Goal: Complete application form

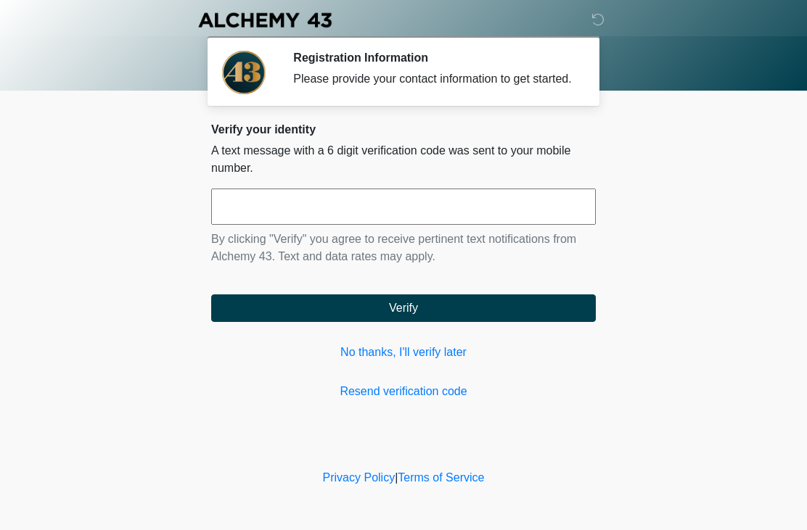
click at [470, 225] on input "text" at bounding box center [403, 207] width 384 height 36
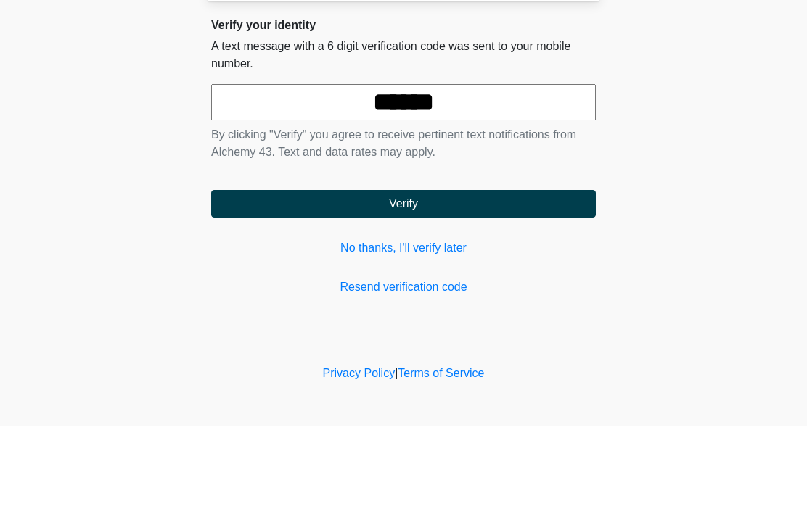
type input "******"
click at [420, 294] on button "Verify" at bounding box center [403, 308] width 384 height 28
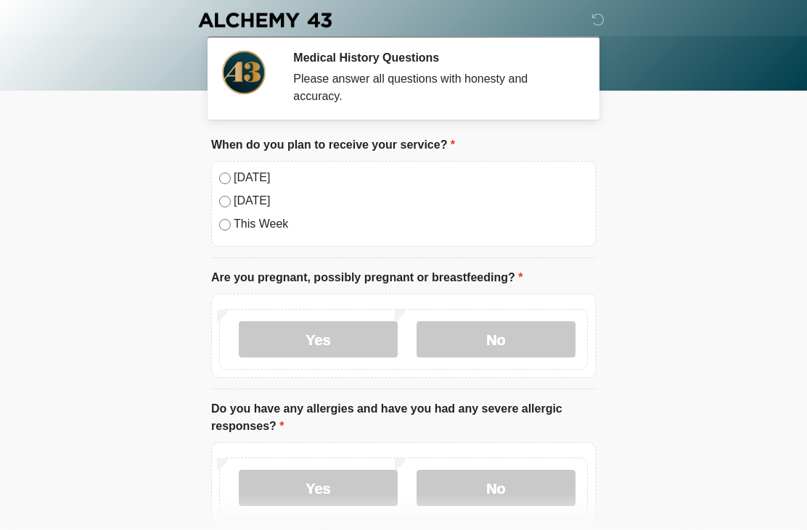
click at [282, 216] on label "This Week" at bounding box center [411, 223] width 354 height 17
click at [520, 342] on label "No" at bounding box center [495, 339] width 159 height 36
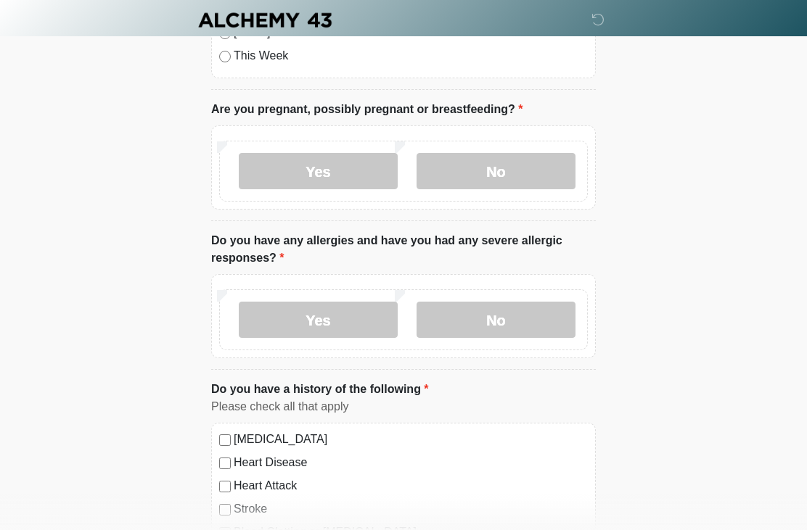
scroll to position [170, 0]
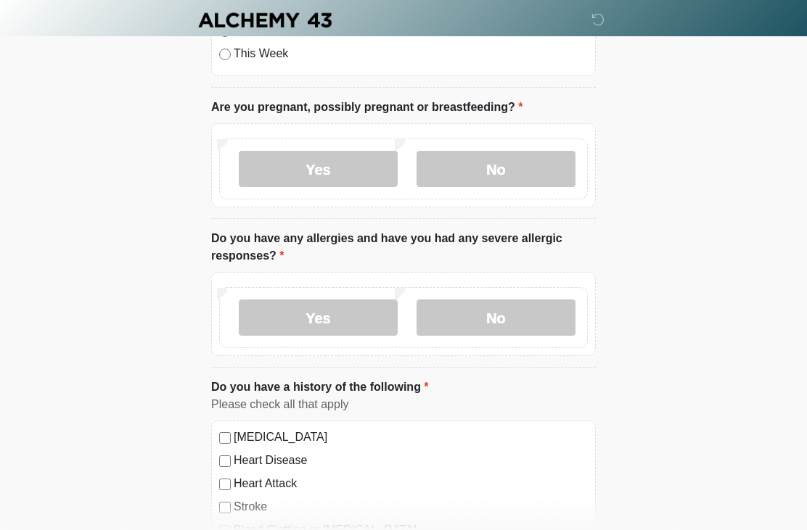
click at [537, 321] on label "No" at bounding box center [495, 318] width 159 height 36
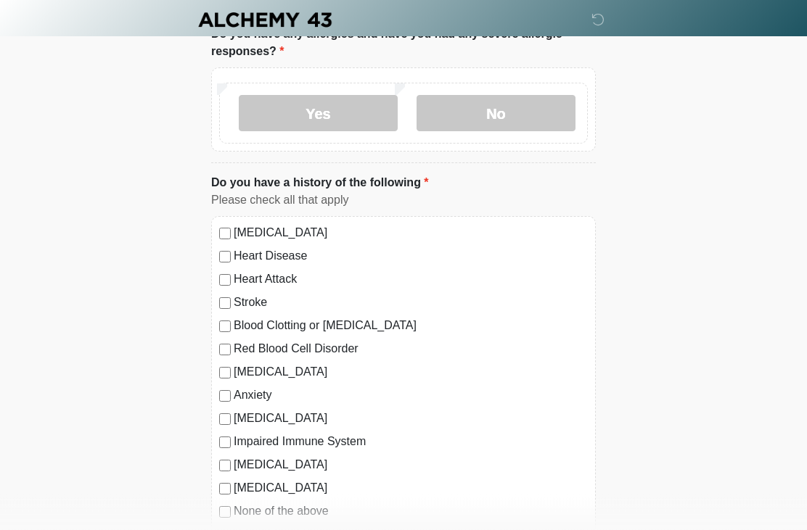
scroll to position [375, 0]
click at [322, 513] on label "None of the above" at bounding box center [411, 511] width 354 height 17
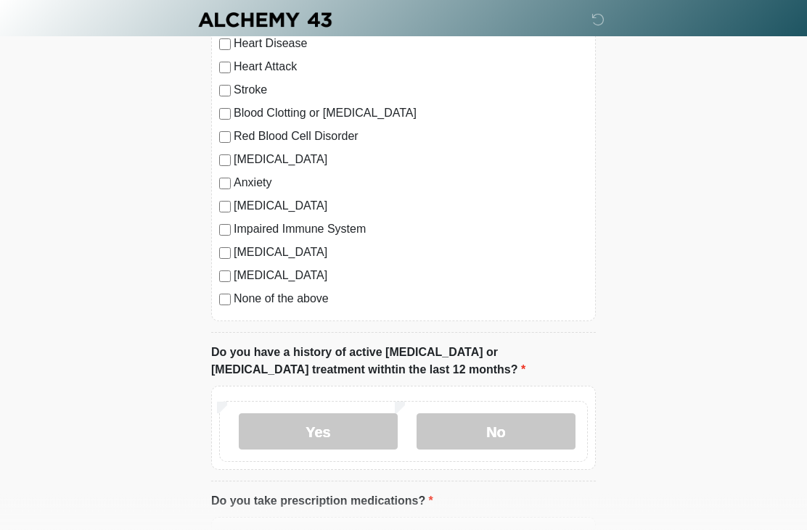
scroll to position [591, 0]
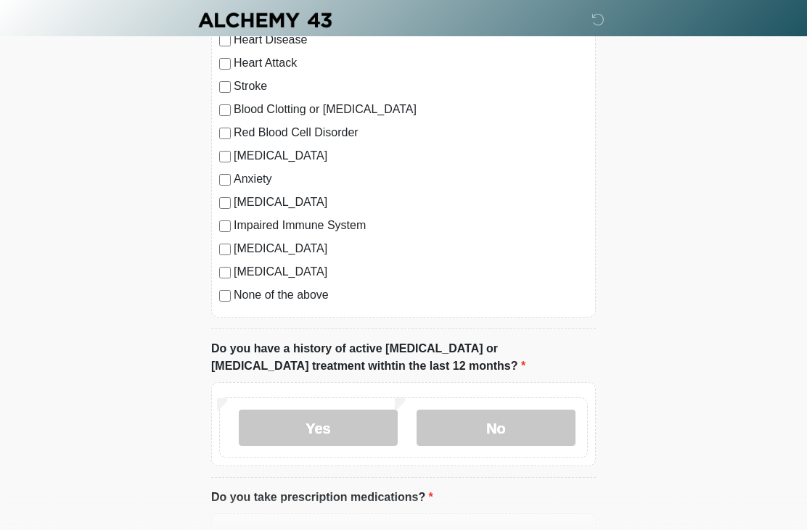
click at [519, 421] on label "No" at bounding box center [495, 428] width 159 height 36
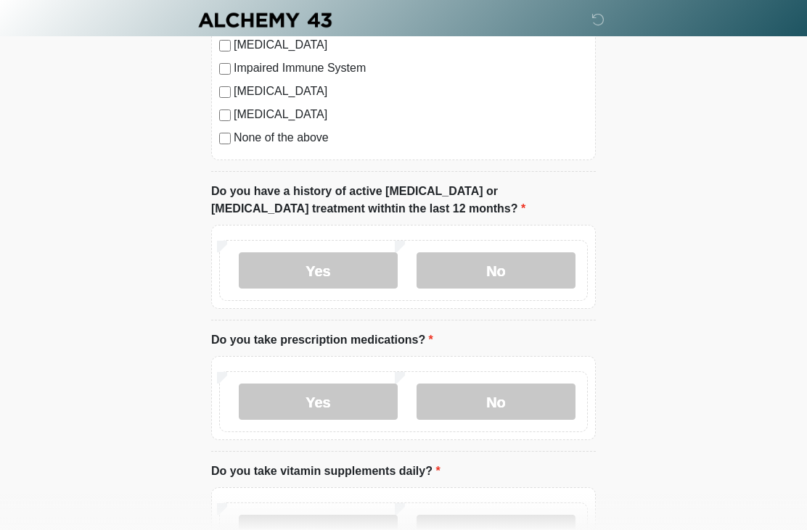
scroll to position [763, 0]
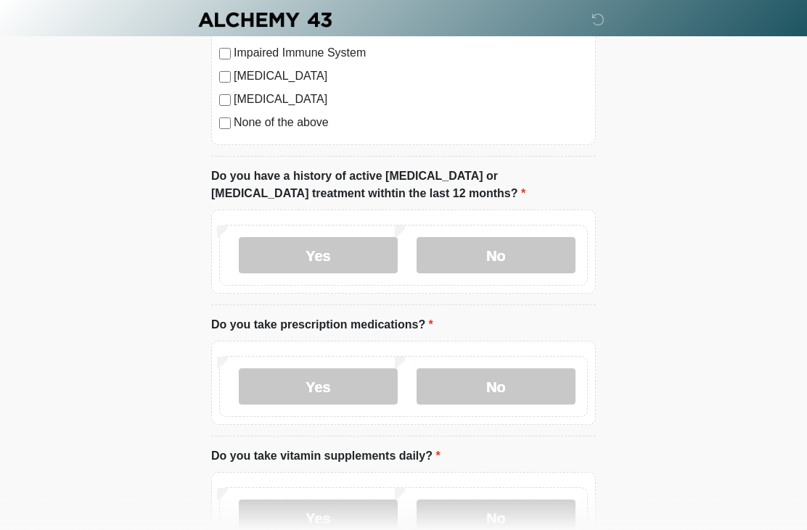
click at [370, 383] on label "Yes" at bounding box center [318, 387] width 159 height 36
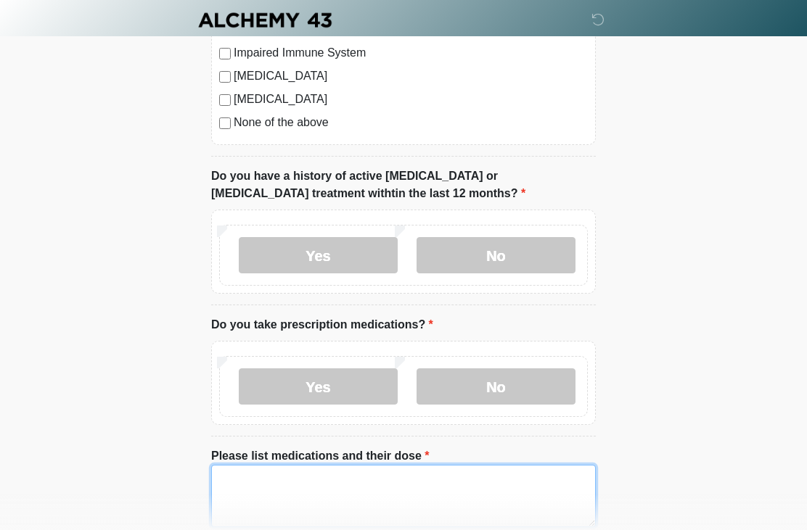
click at [441, 488] on textarea "Please list medications and their dose" at bounding box center [403, 496] width 384 height 62
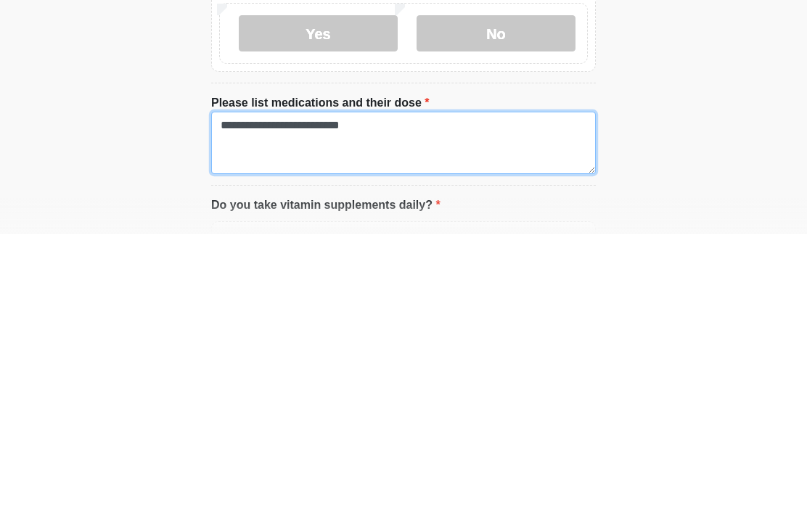
type textarea "**********"
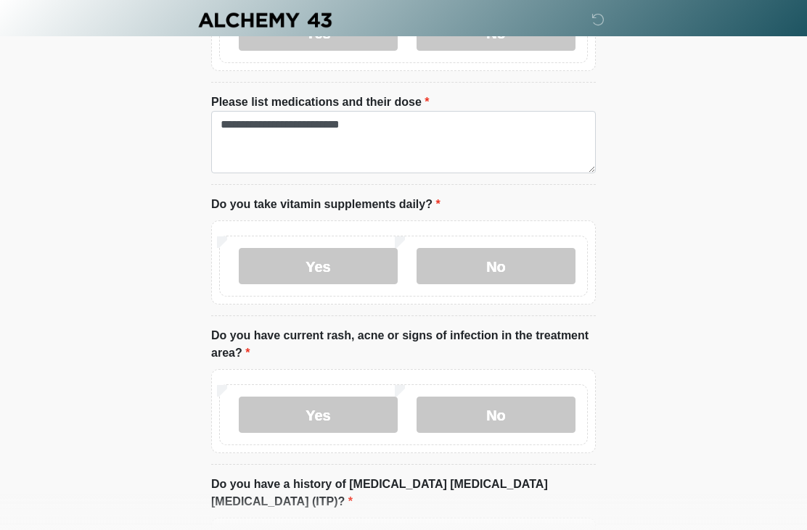
click at [542, 264] on label "No" at bounding box center [495, 266] width 159 height 36
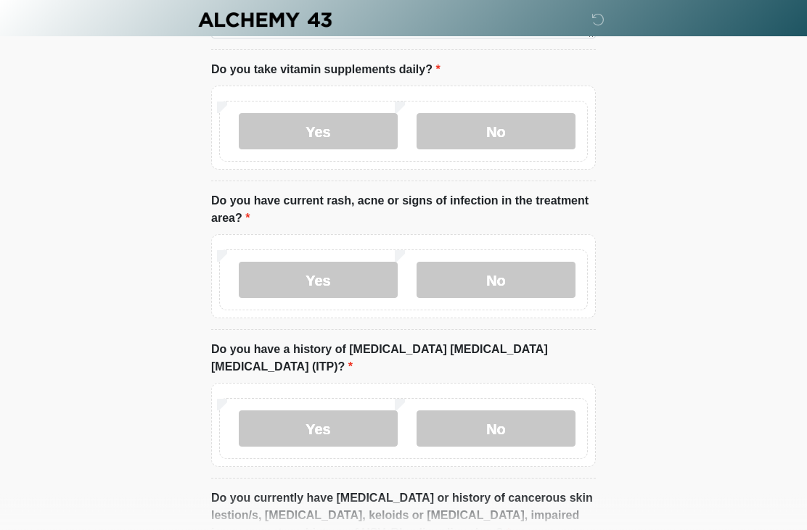
click at [537, 265] on label "No" at bounding box center [495, 281] width 159 height 36
click at [540, 411] on label "No" at bounding box center [495, 429] width 159 height 36
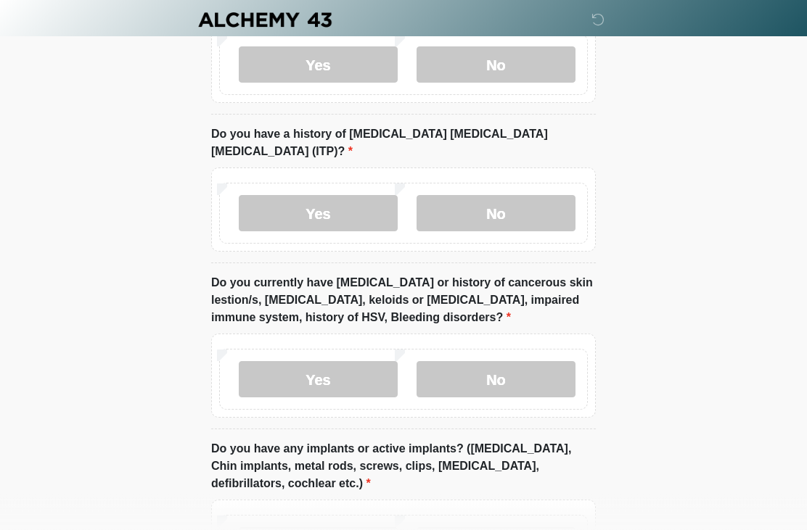
click at [545, 367] on label "No" at bounding box center [495, 380] width 159 height 36
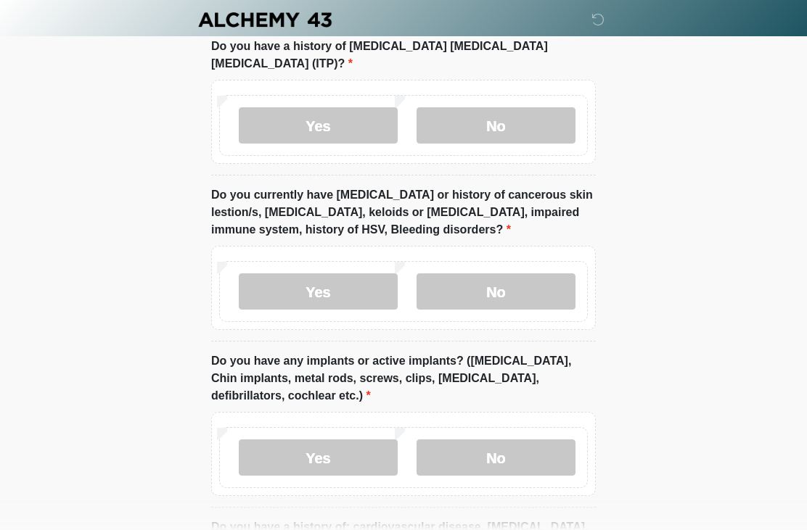
click at [538, 440] on label "No" at bounding box center [495, 458] width 159 height 36
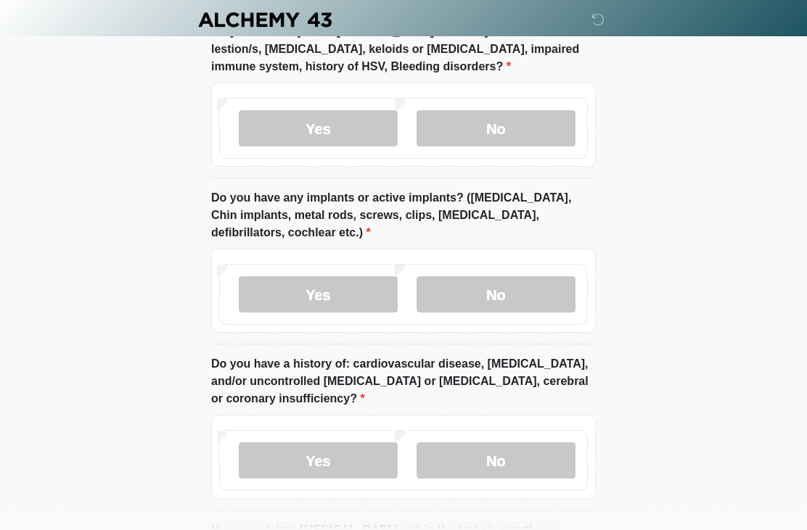
scroll to position [1726, 0]
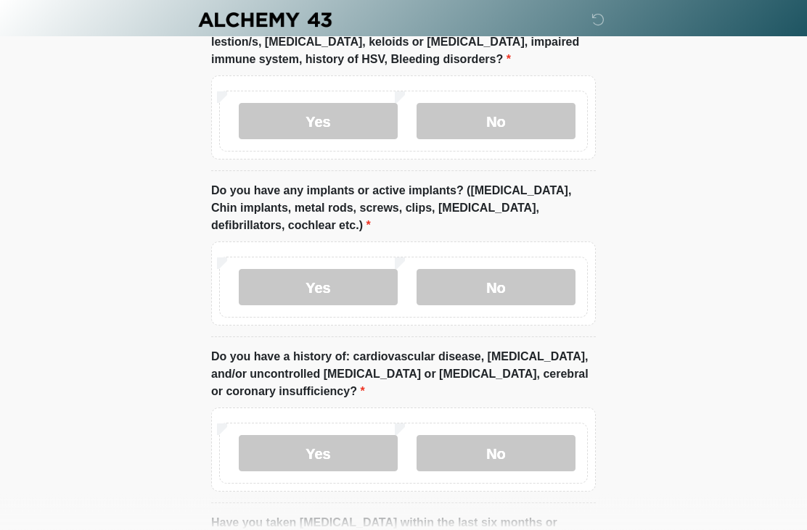
click at [535, 436] on label "No" at bounding box center [495, 454] width 159 height 36
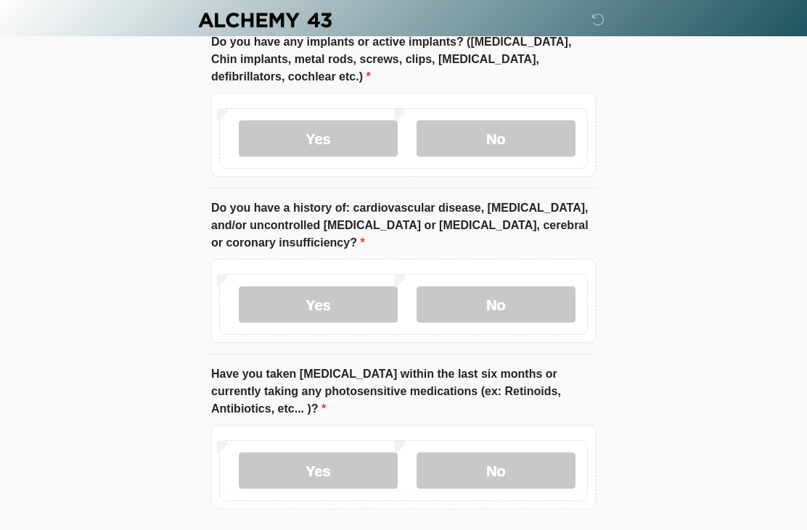
scroll to position [1914, 0]
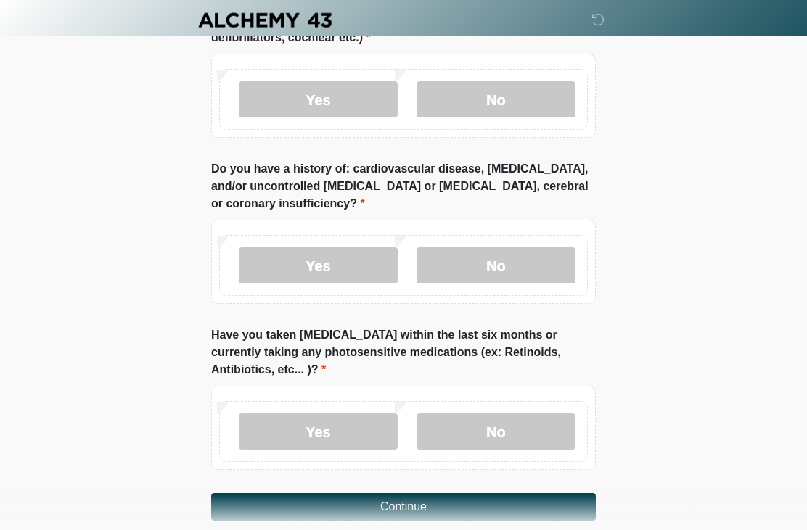
click at [521, 427] on label "No" at bounding box center [495, 431] width 159 height 36
click at [526, 432] on div "Yes No" at bounding box center [403, 431] width 368 height 61
click at [523, 493] on button "Continue" at bounding box center [403, 507] width 384 height 28
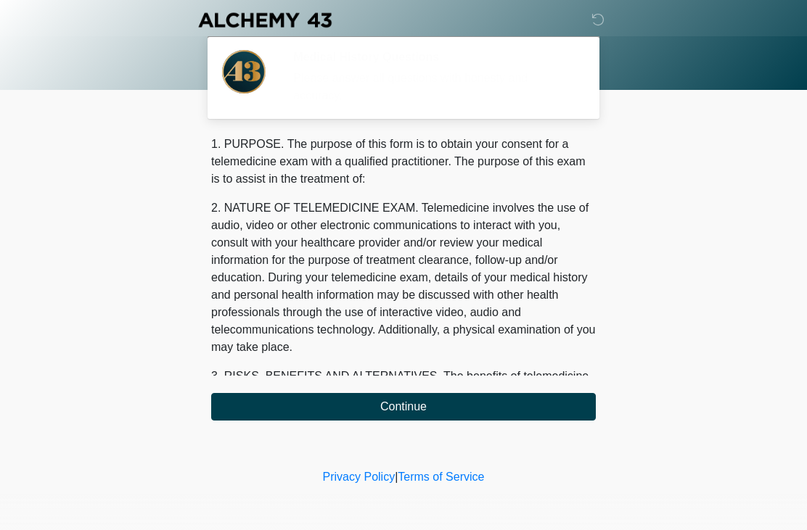
scroll to position [0, 0]
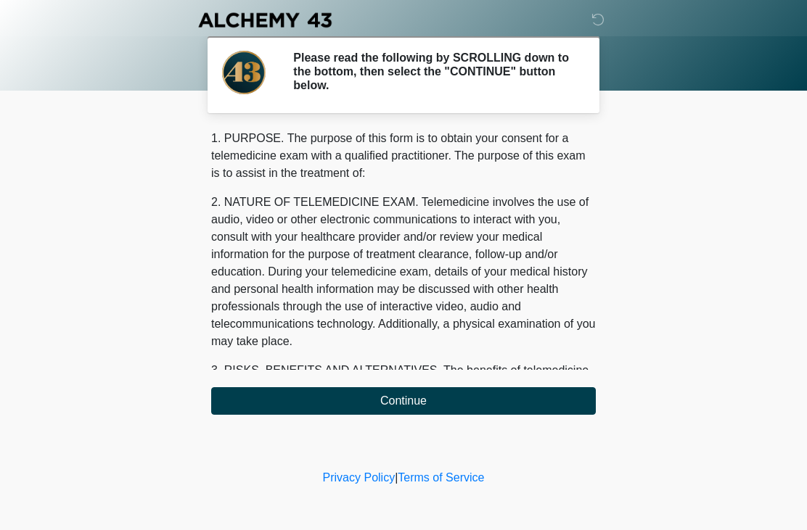
click at [530, 395] on button "Continue" at bounding box center [403, 401] width 384 height 28
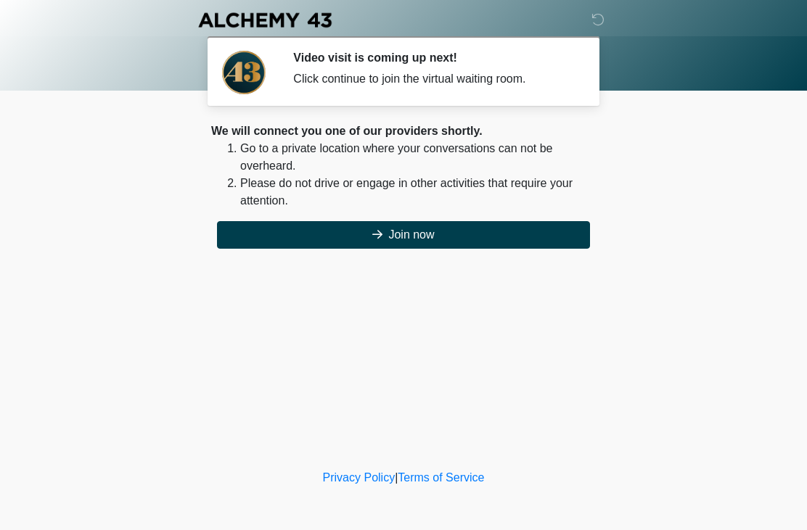
click at [524, 235] on button "Join now" at bounding box center [403, 235] width 373 height 28
